Goal: Information Seeking & Learning: Check status

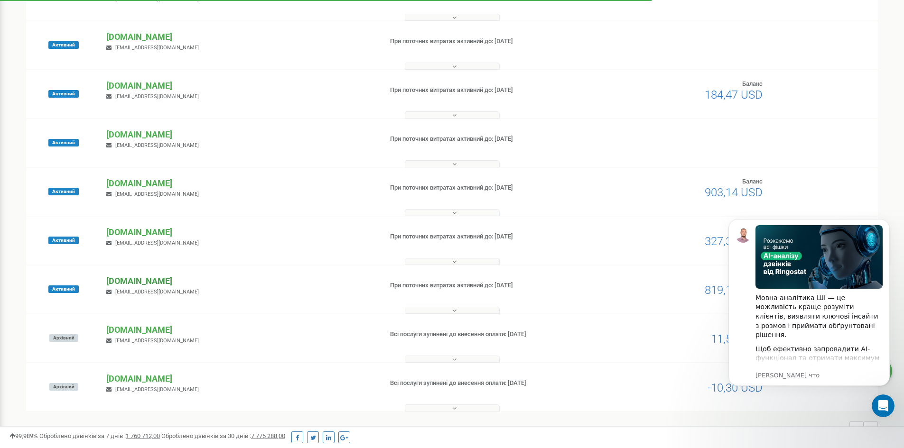
scroll to position [393, 0]
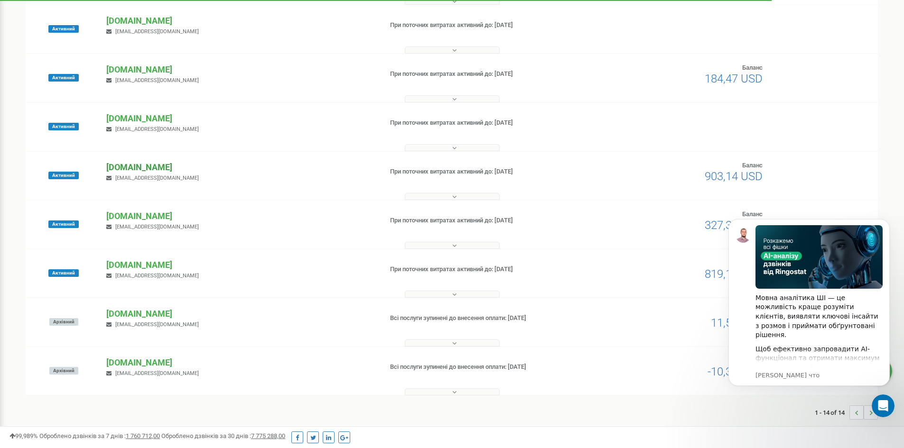
click at [118, 167] on p "[DOMAIN_NAME]" at bounding box center [240, 167] width 268 height 12
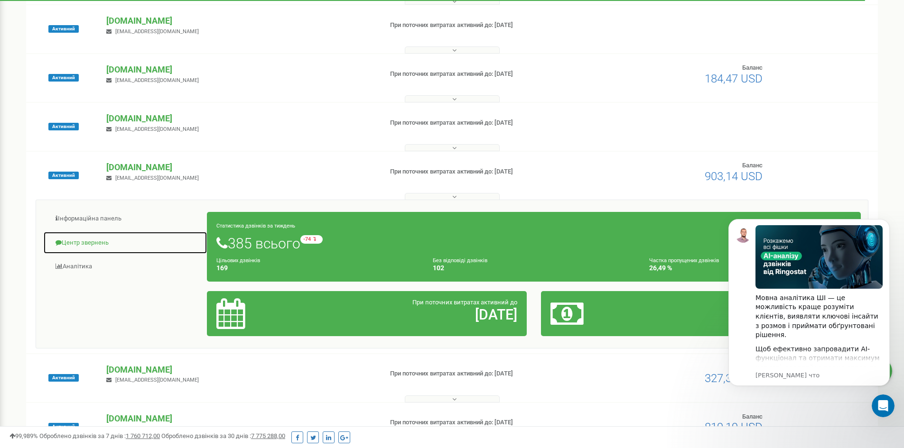
click at [90, 247] on link "Центр звернень" at bounding box center [125, 243] width 164 height 23
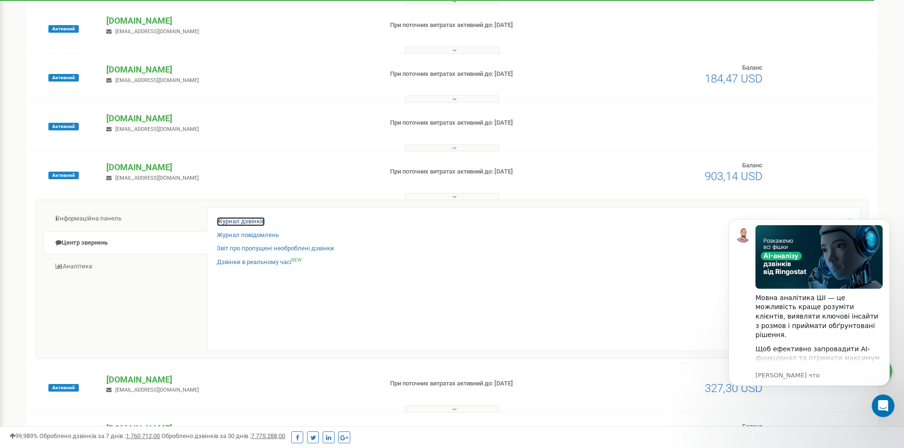
click at [251, 222] on link "Журнал дзвінків" at bounding box center [241, 221] width 48 height 9
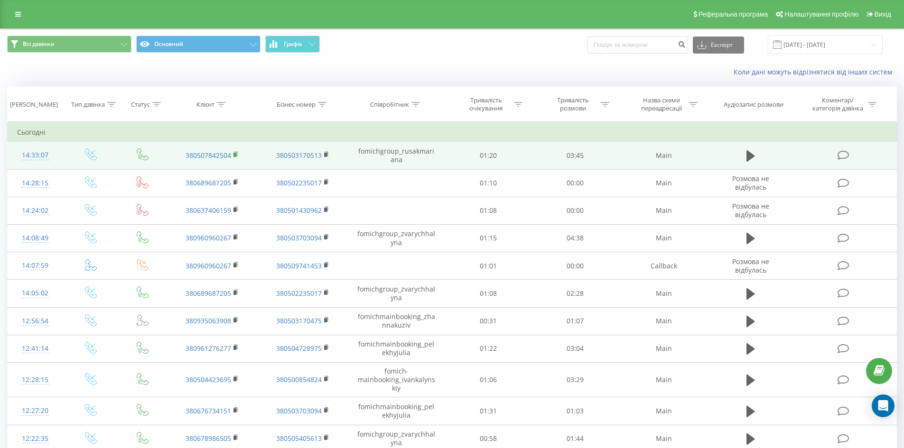
click at [235, 153] on rect at bounding box center [234, 155] width 3 height 4
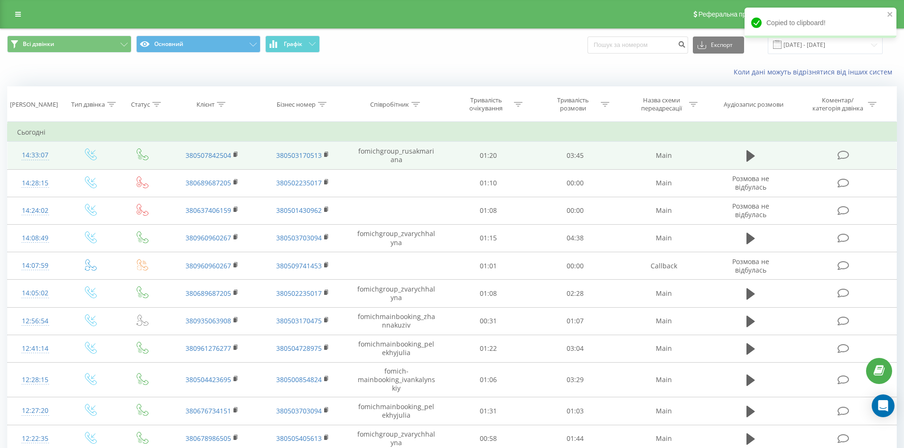
click at [849, 153] on span at bounding box center [843, 154] width 13 height 9
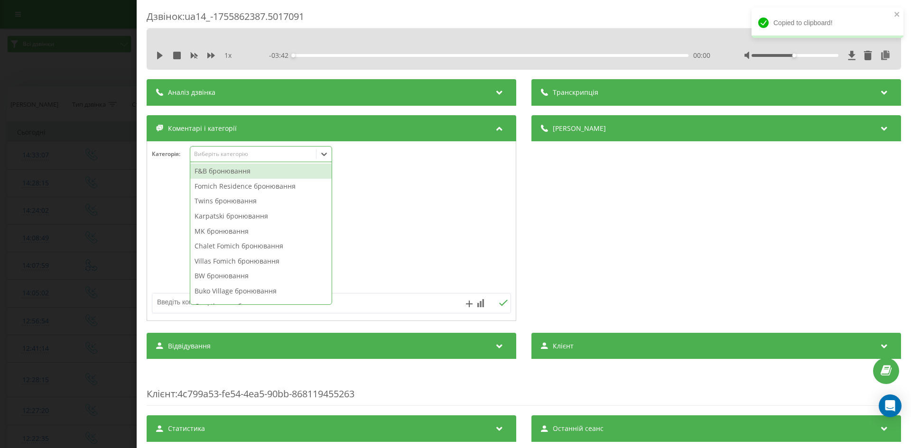
click at [216, 151] on div "Виберіть категорію" at bounding box center [253, 154] width 119 height 8
click at [266, 175] on div "F&B бронювання" at bounding box center [260, 171] width 141 height 15
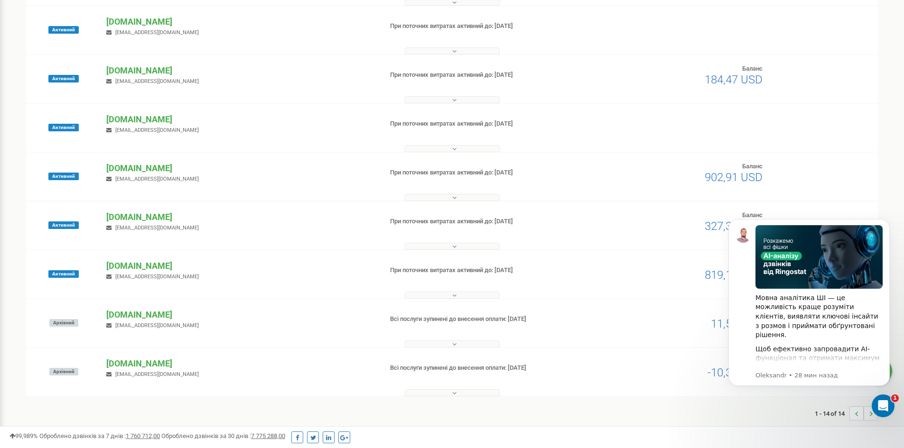
scroll to position [393, 0]
click at [115, 163] on p "[DOMAIN_NAME]" at bounding box center [240, 167] width 268 height 12
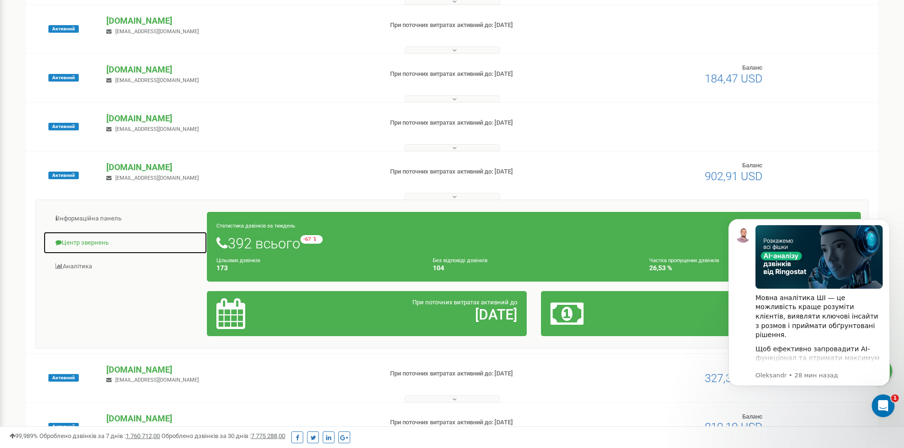
click at [103, 241] on link "Центр звернень" at bounding box center [125, 243] width 164 height 23
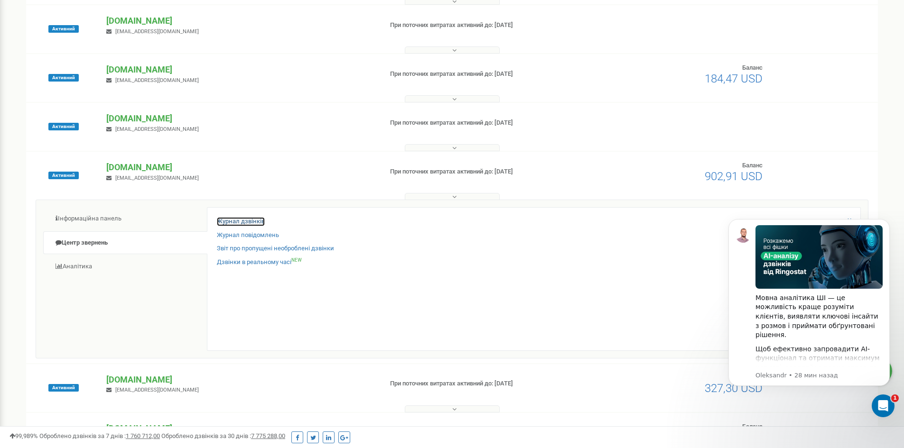
drag, startPoint x: 255, startPoint y: 223, endPoint x: 249, endPoint y: 224, distance: 6.3
click at [254, 223] on link "Журнал дзвінків" at bounding box center [241, 221] width 48 height 9
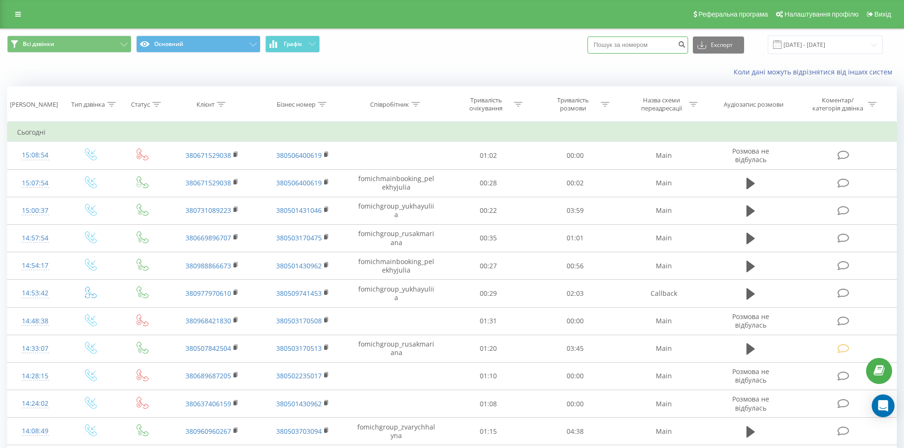
paste input "+380963644544"
click at [607, 46] on input "+380963644544" at bounding box center [637, 45] width 101 height 17
type input "380963644544"
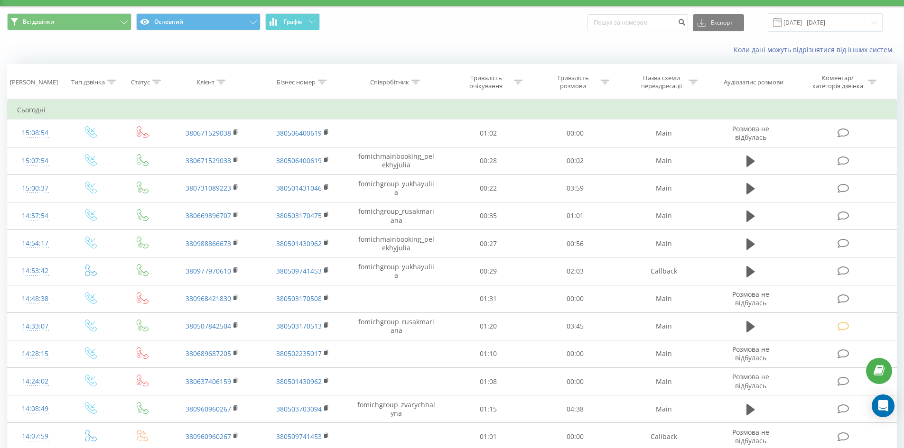
scroll to position [47, 0]
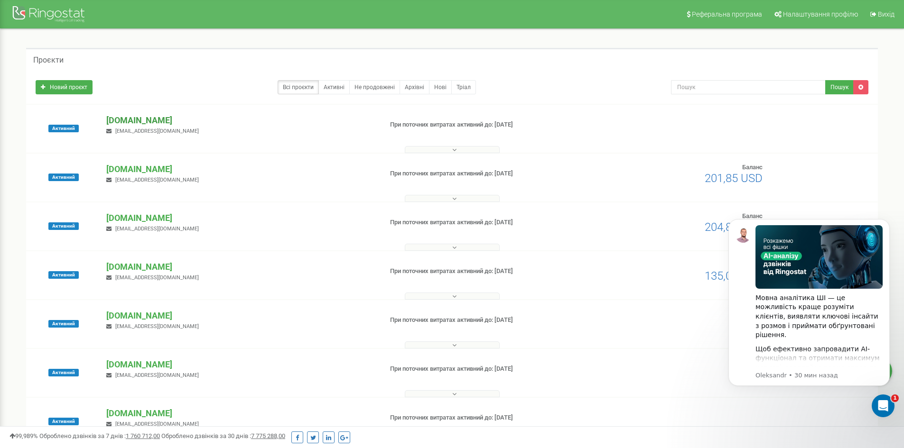
click at [150, 119] on p "[DOMAIN_NAME]" at bounding box center [240, 120] width 268 height 12
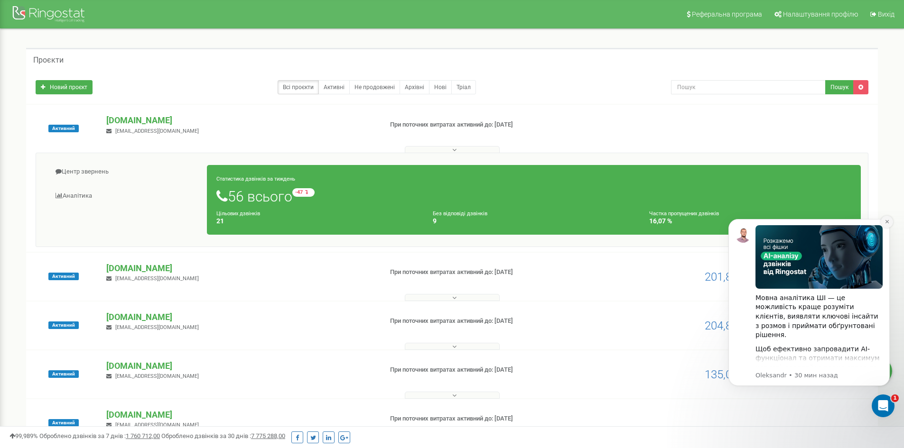
click at [885, 223] on icon "Dismiss notification" at bounding box center [886, 221] width 5 height 5
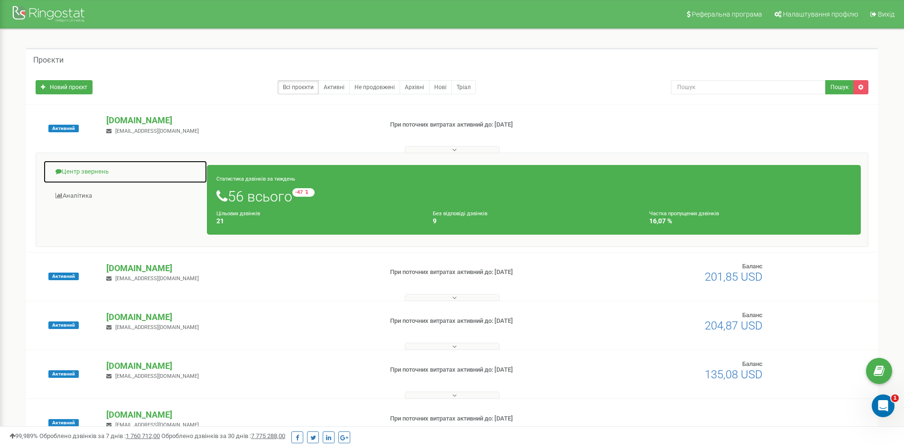
click at [90, 170] on link "Центр звернень" at bounding box center [125, 171] width 164 height 23
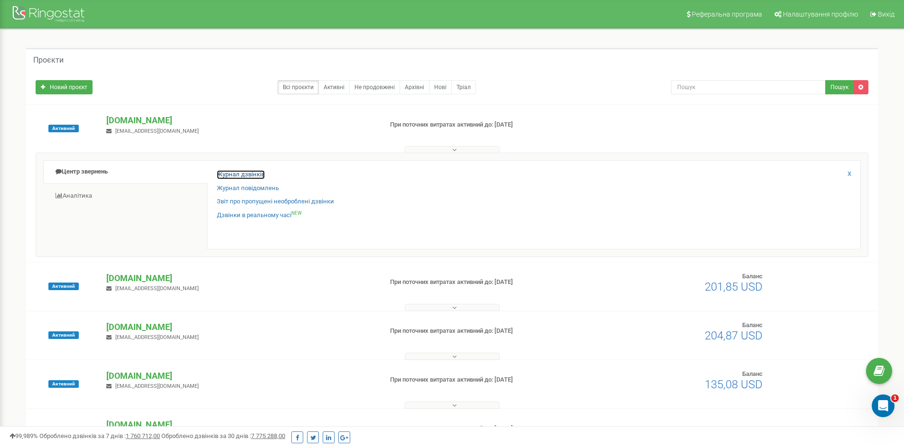
click at [261, 174] on link "Журнал дзвінків" at bounding box center [241, 174] width 48 height 9
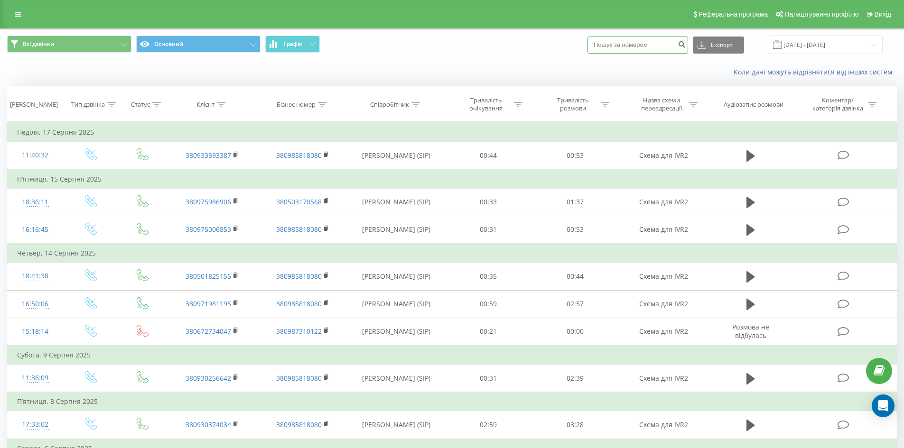
paste input "[PHONE_NUMBER]"
type input "[PHONE_NUMBER]"
